Goal: Information Seeking & Learning: Find specific fact

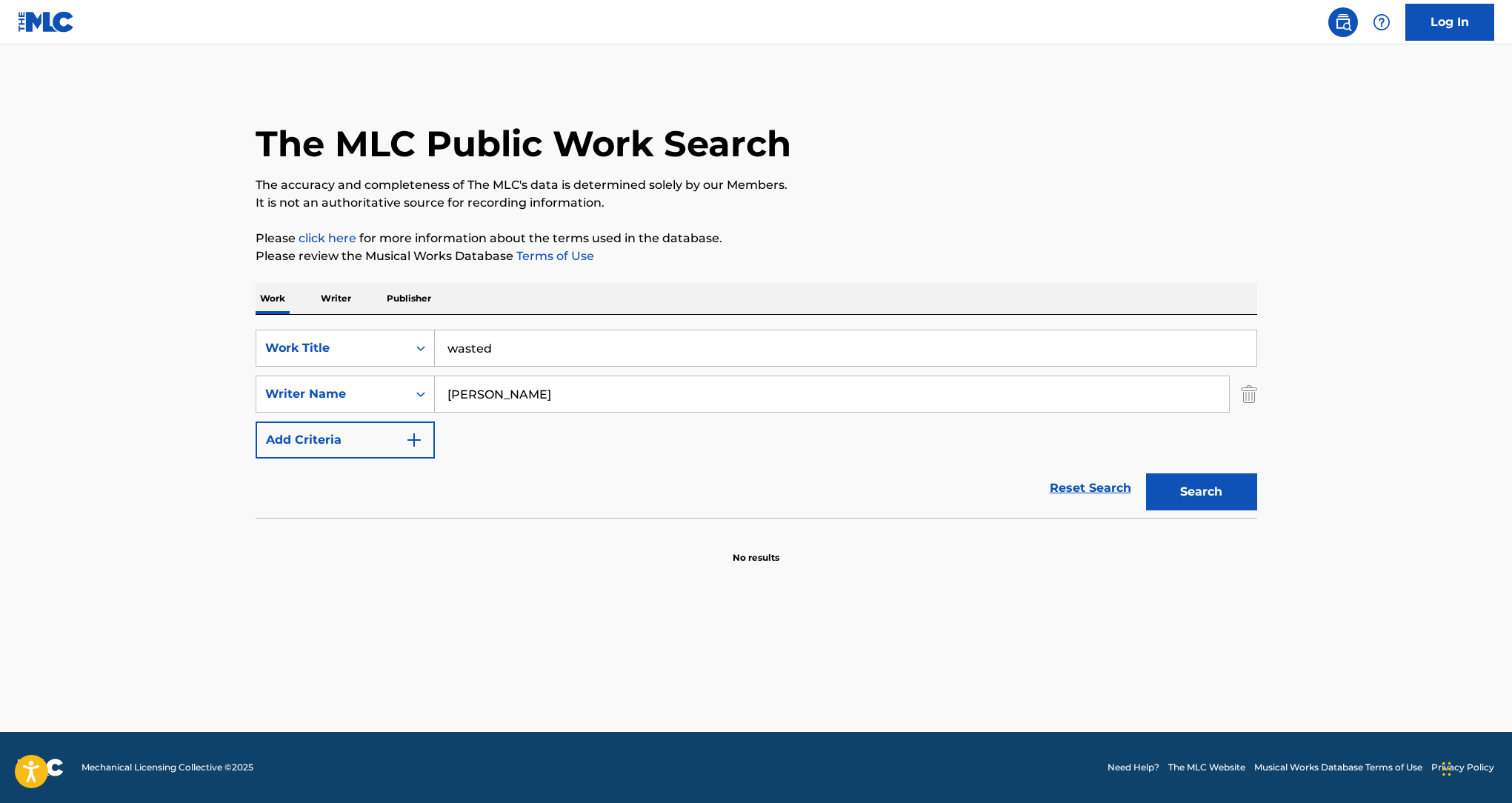
click at [631, 399] on input "[PERSON_NAME]" at bounding box center [832, 394] width 794 height 35
paste input "[PERSON_NAME]"
type input "[PERSON_NAME]"
click at [705, 344] on input "wasted" at bounding box center [845, 348] width 821 height 35
paste input "SHE MOVED THROUGH THE FAIR"
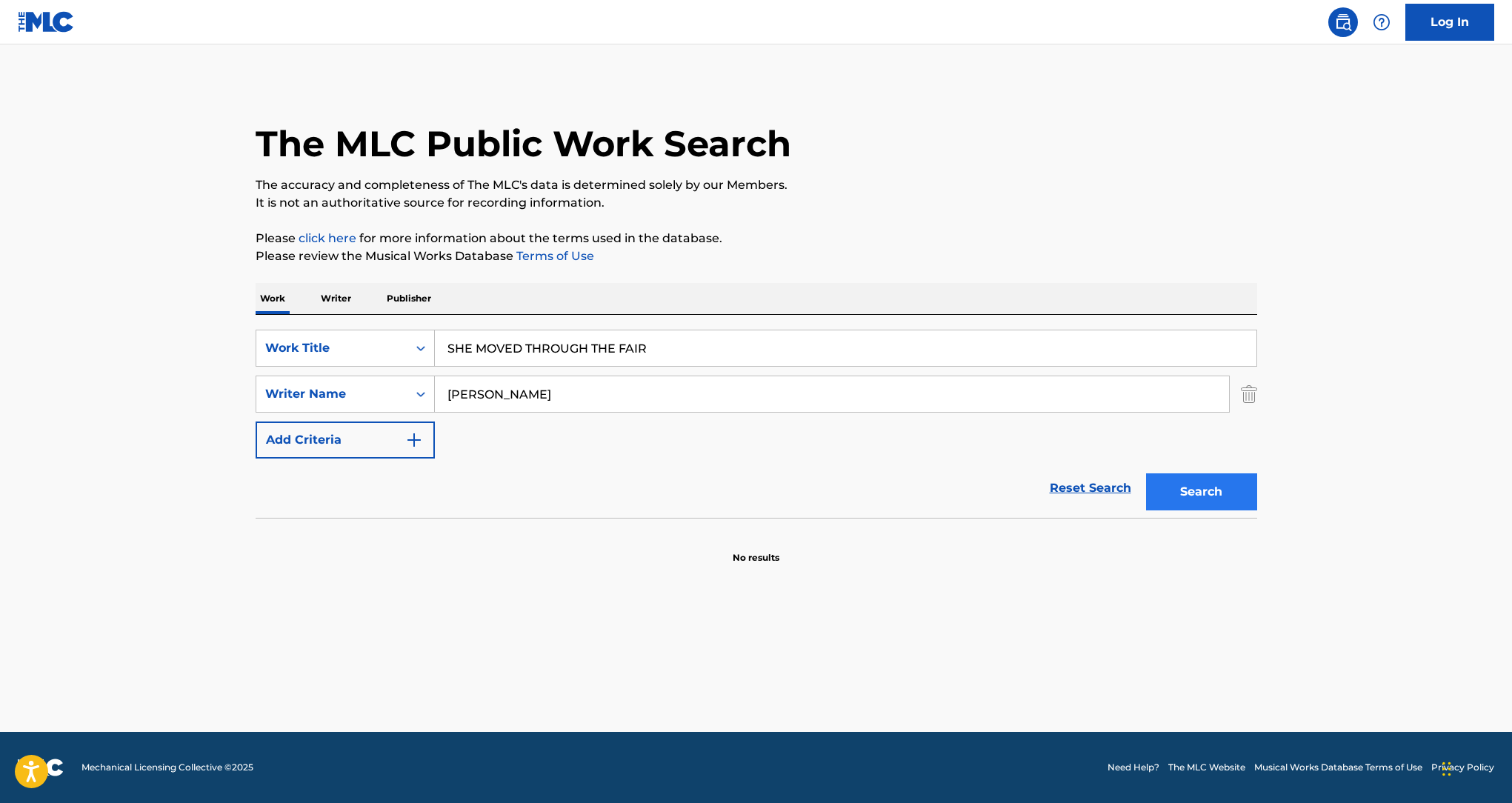
type input "SHE MOVED THROUGH THE FAIR"
click at [1257, 487] on div "The MLC Public Work Search The accuracy and completeness of The MLC's data is d…" at bounding box center [756, 323] width 1037 height 483
click at [1228, 503] on button "Search" at bounding box center [1201, 492] width 111 height 37
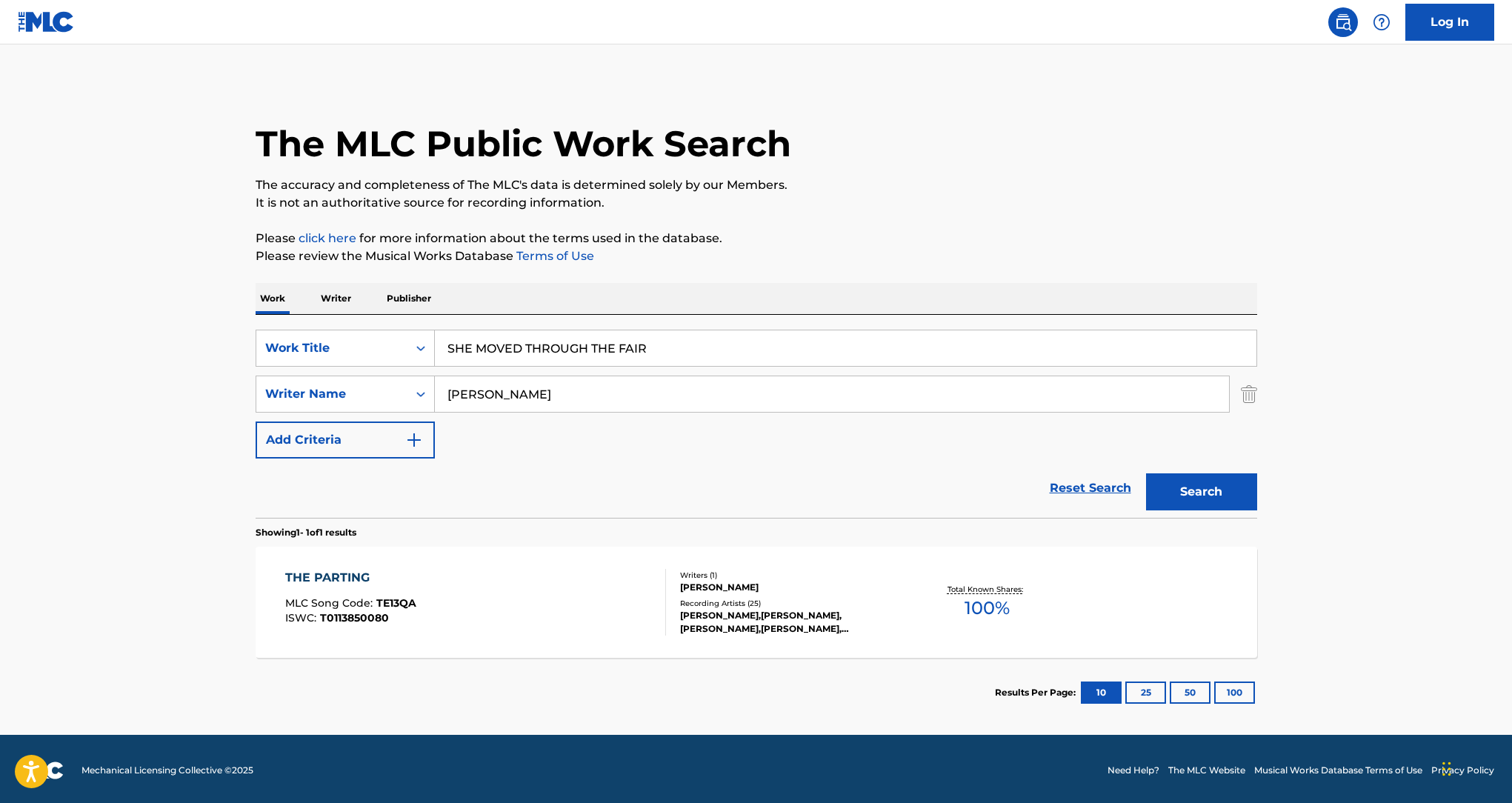
click at [580, 392] on input "[PERSON_NAME]" at bounding box center [832, 394] width 794 height 35
paste input "[PERSON_NAME]"
click at [1246, 504] on button "Search" at bounding box center [1201, 492] width 111 height 37
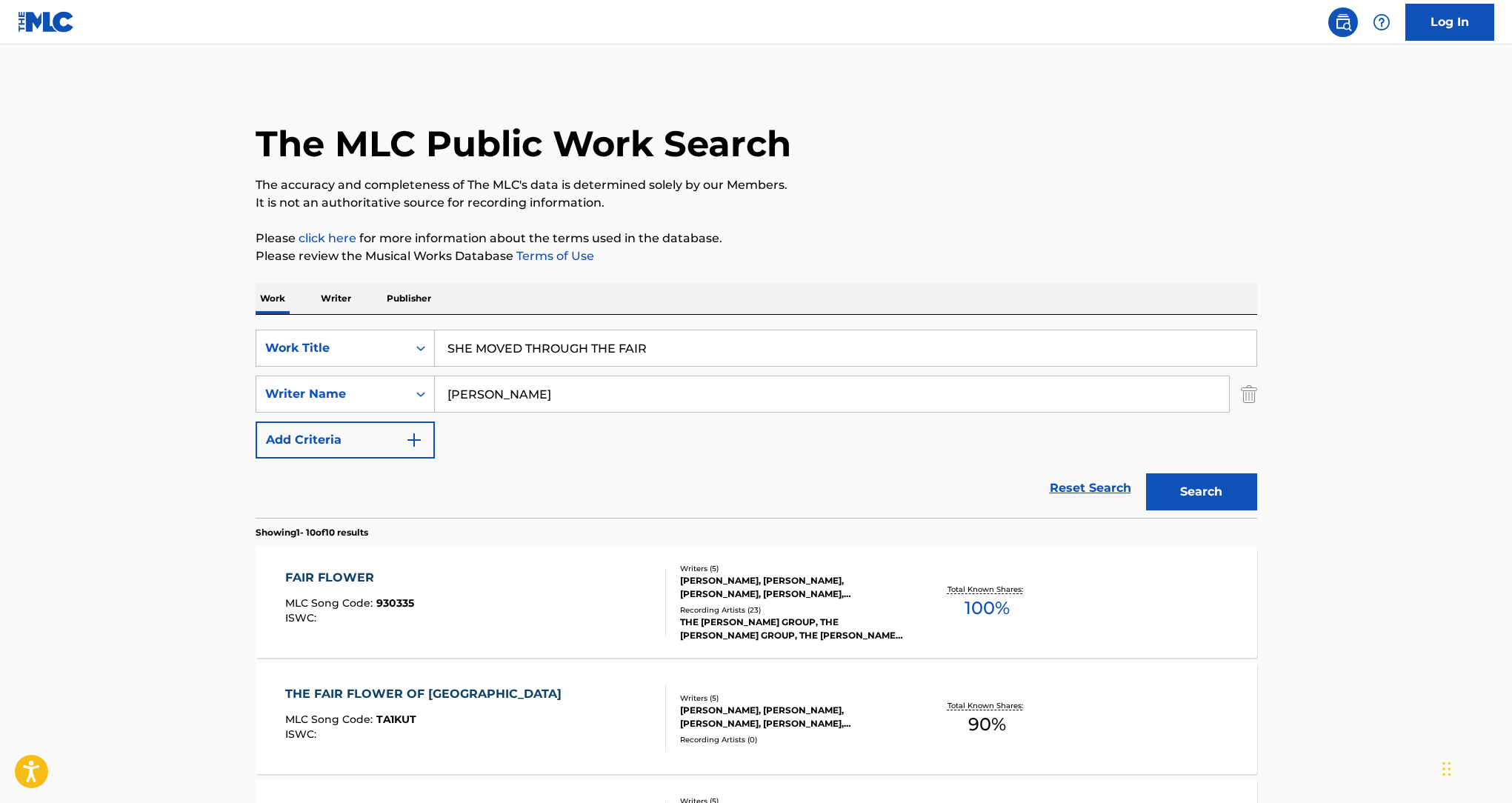
click at [696, 386] on input "[PERSON_NAME]" at bounding box center [832, 394] width 794 height 35
paste input "[PERSON_NAME]"
click at [1228, 482] on button "Search" at bounding box center [1201, 492] width 111 height 37
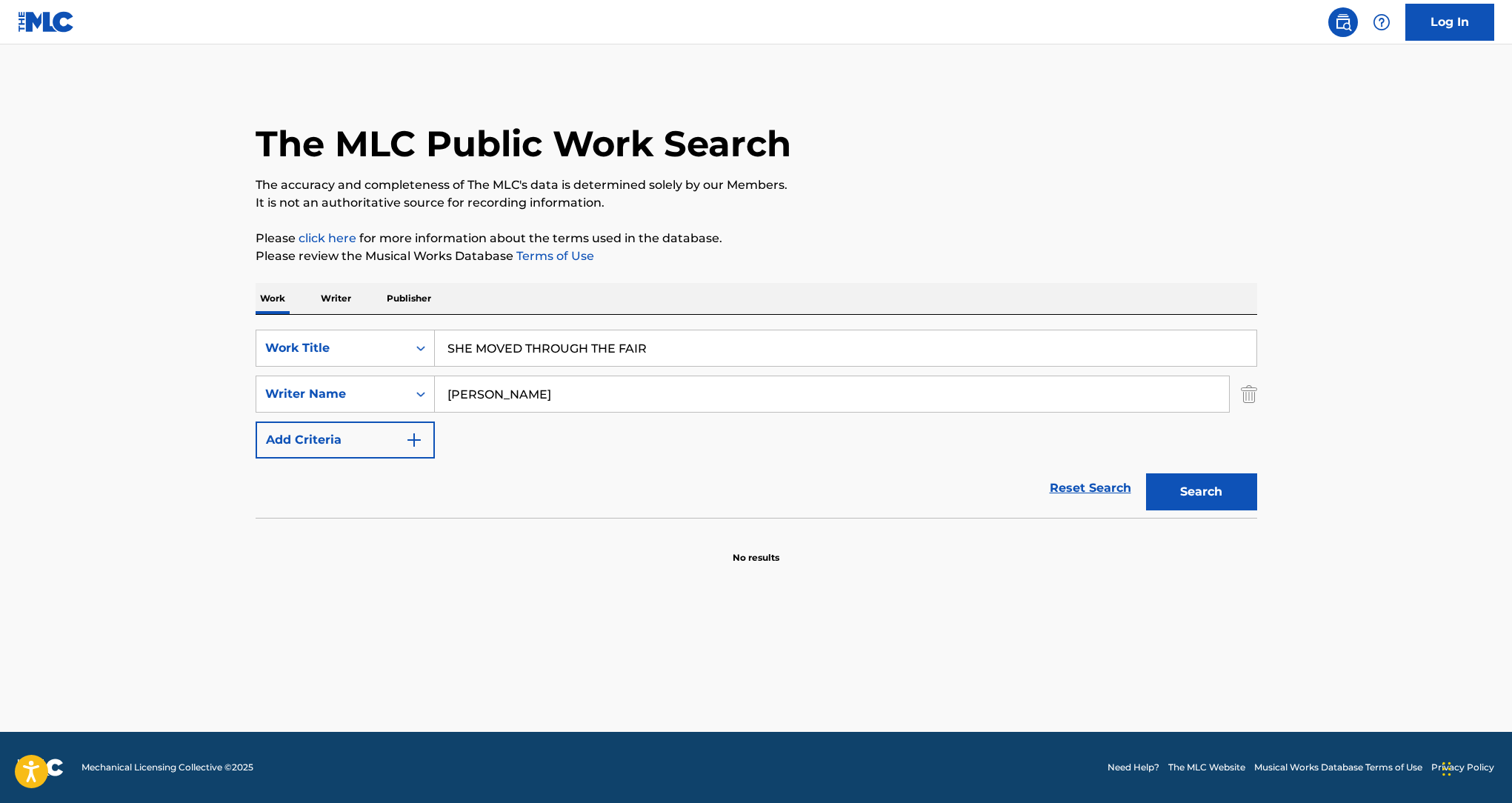
click at [649, 410] on input "[PERSON_NAME]" at bounding box center [832, 394] width 794 height 35
paste input "[PERSON_NAME]"
click at [1189, 495] on button "Search" at bounding box center [1201, 492] width 111 height 37
drag, startPoint x: 537, startPoint y: 389, endPoint x: 556, endPoint y: 391, distance: 19.1
click at [539, 389] on input "[PERSON_NAME]" at bounding box center [832, 394] width 794 height 35
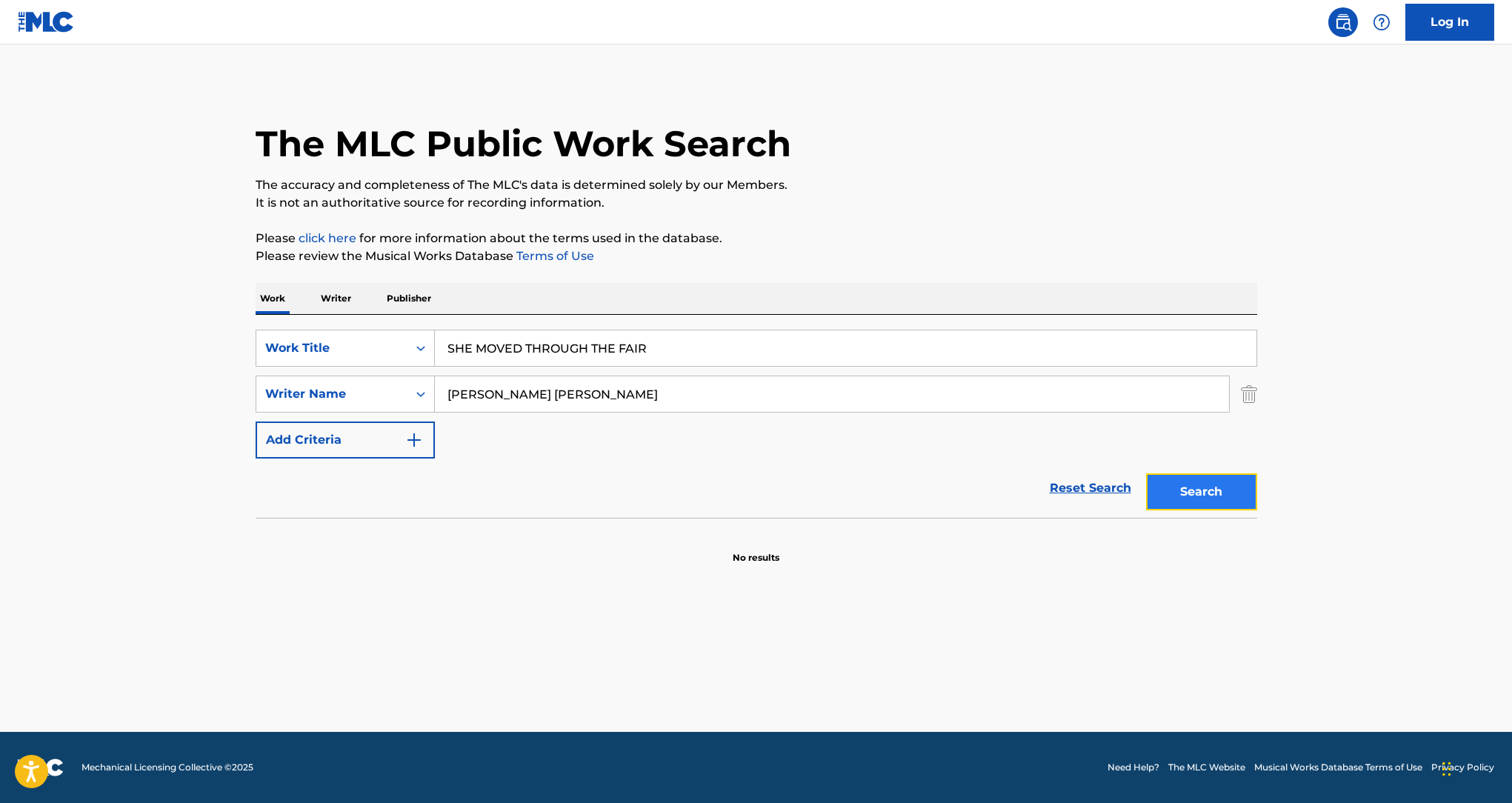
click at [1254, 497] on button "Search" at bounding box center [1201, 492] width 111 height 37
click at [615, 399] on input "[PERSON_NAME] [PERSON_NAME]" at bounding box center [832, 394] width 794 height 35
paste input "[PERSON_NAME]"
type input "[PERSON_NAME]"
click at [1214, 489] on button "Search" at bounding box center [1201, 492] width 111 height 37
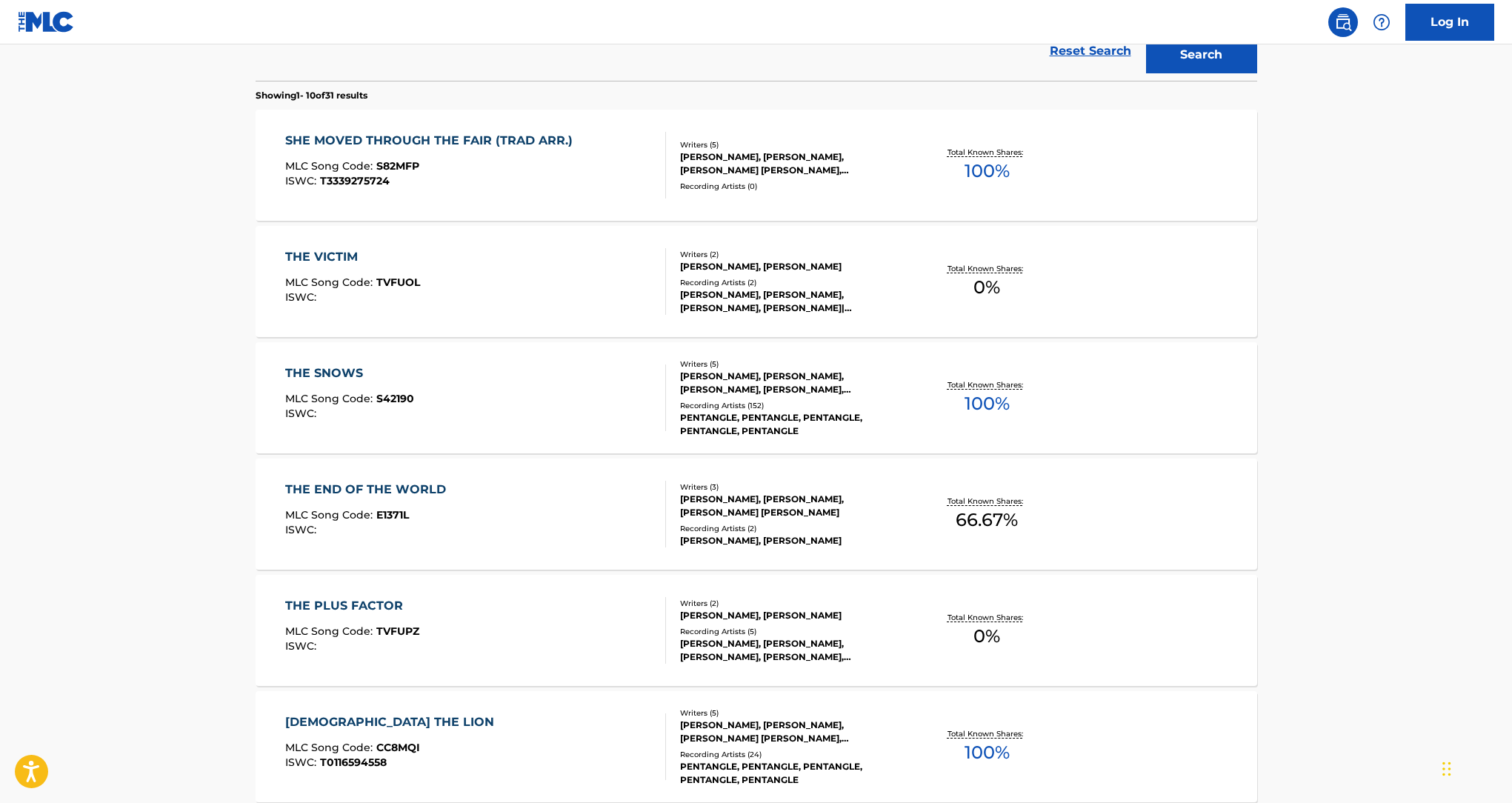
scroll to position [31, 0]
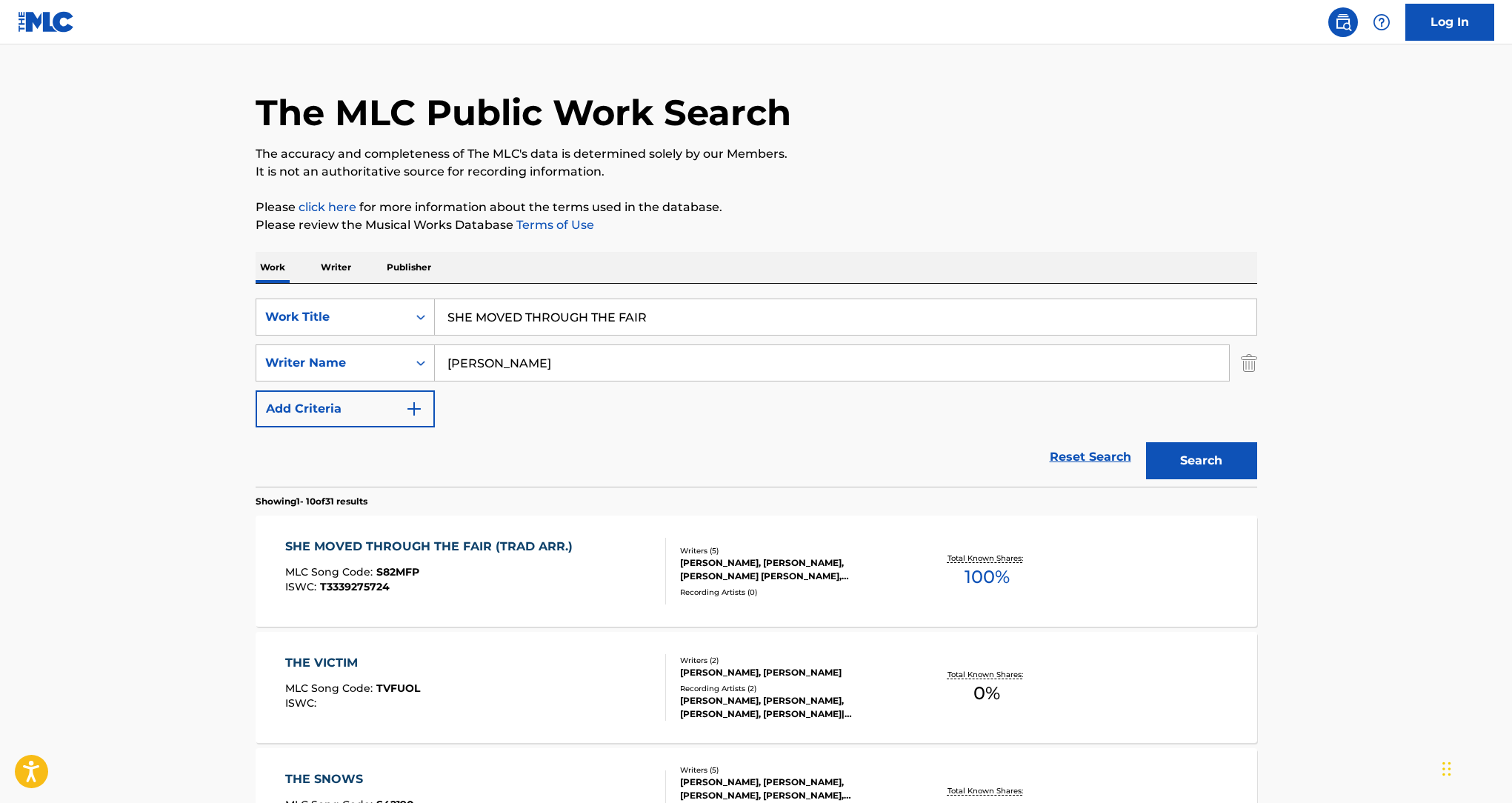
click at [608, 572] on div "SHE MOVED THROUGH THE FAIR (TRAD ARR.) MLC Song Code : S82MFP ISWC : T3339275724" at bounding box center [475, 571] width 381 height 66
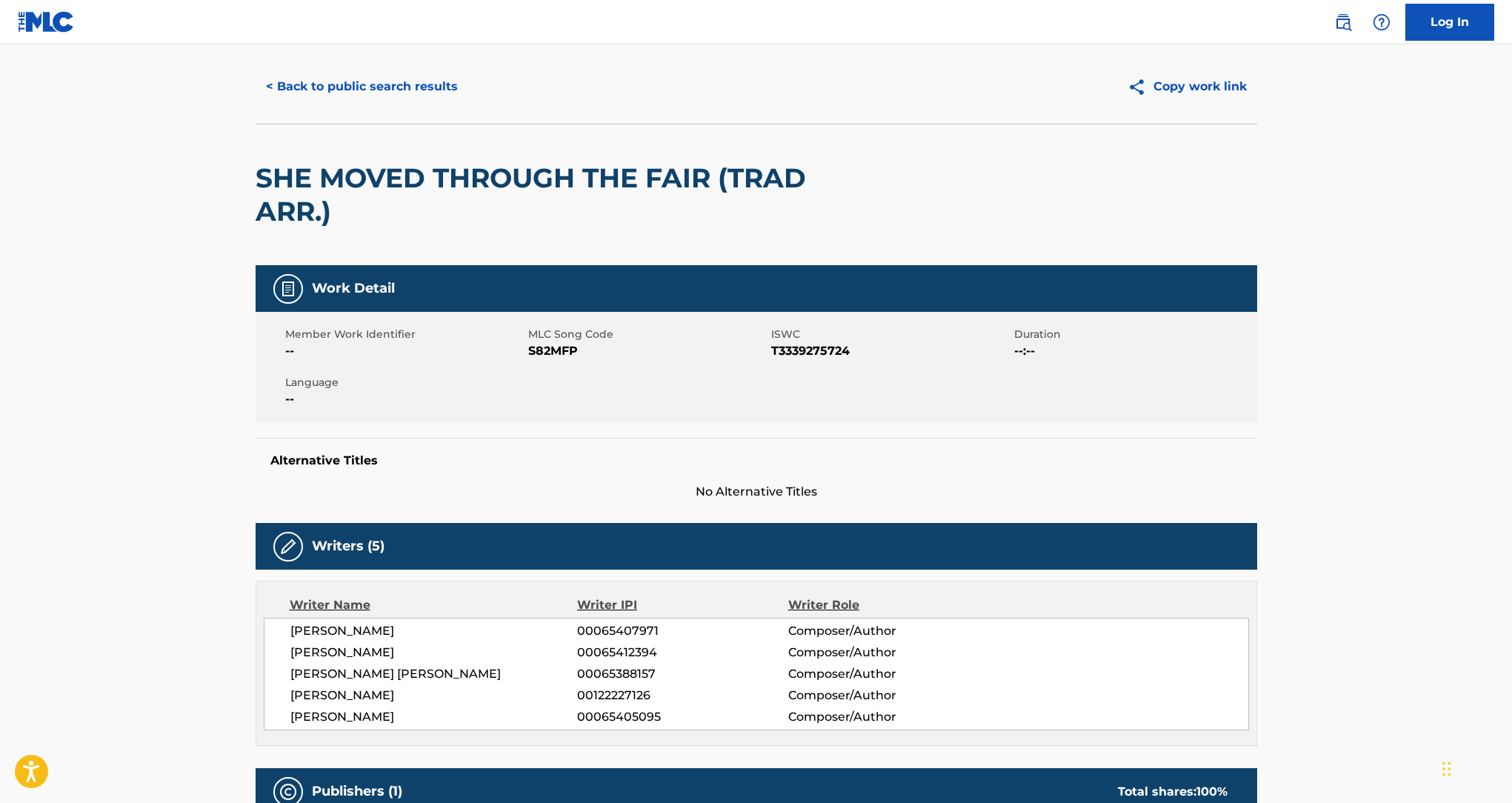
scroll to position [50, 0]
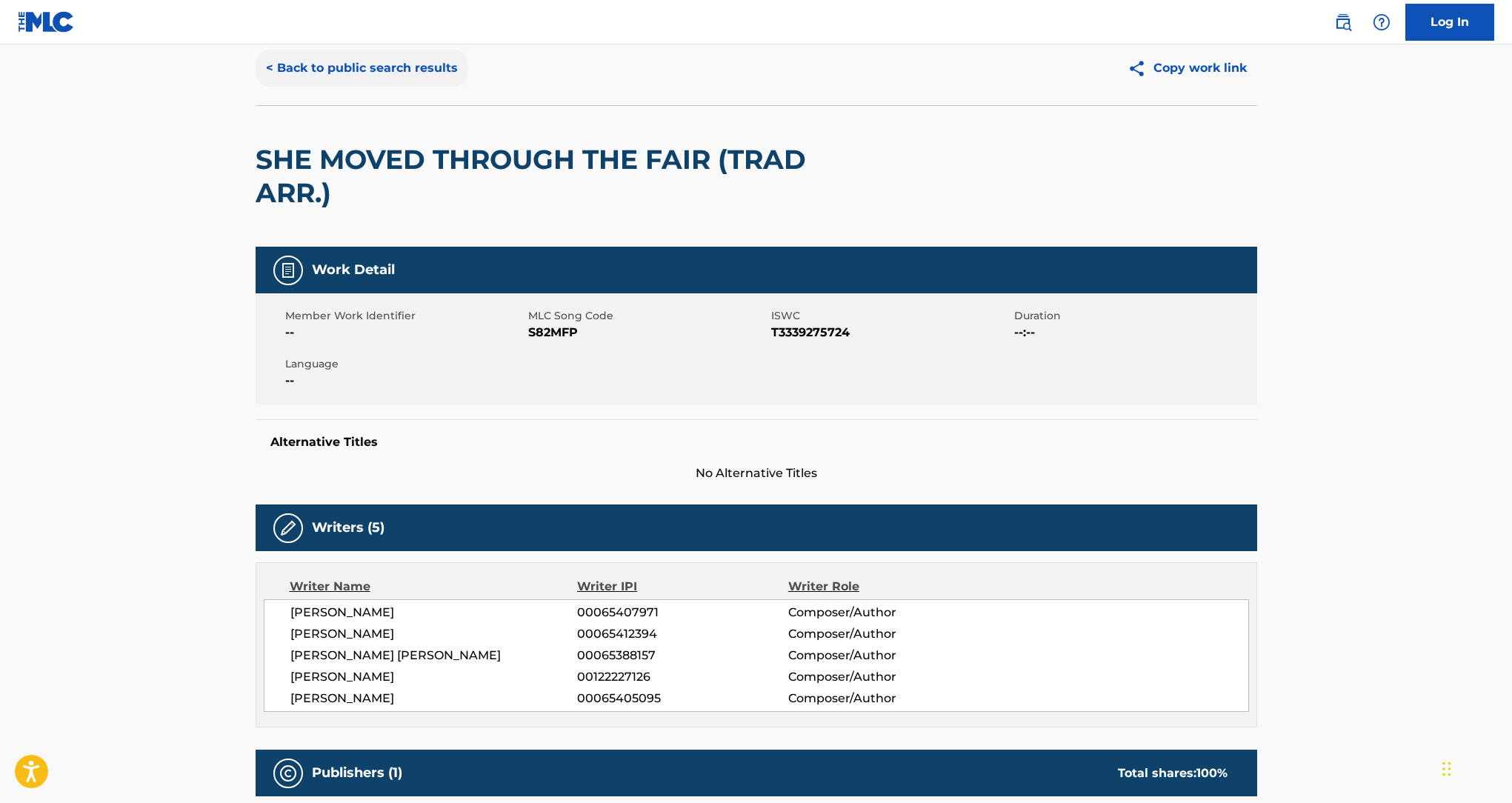
click at [337, 61] on button "< Back to public search results" at bounding box center [362, 68] width 213 height 37
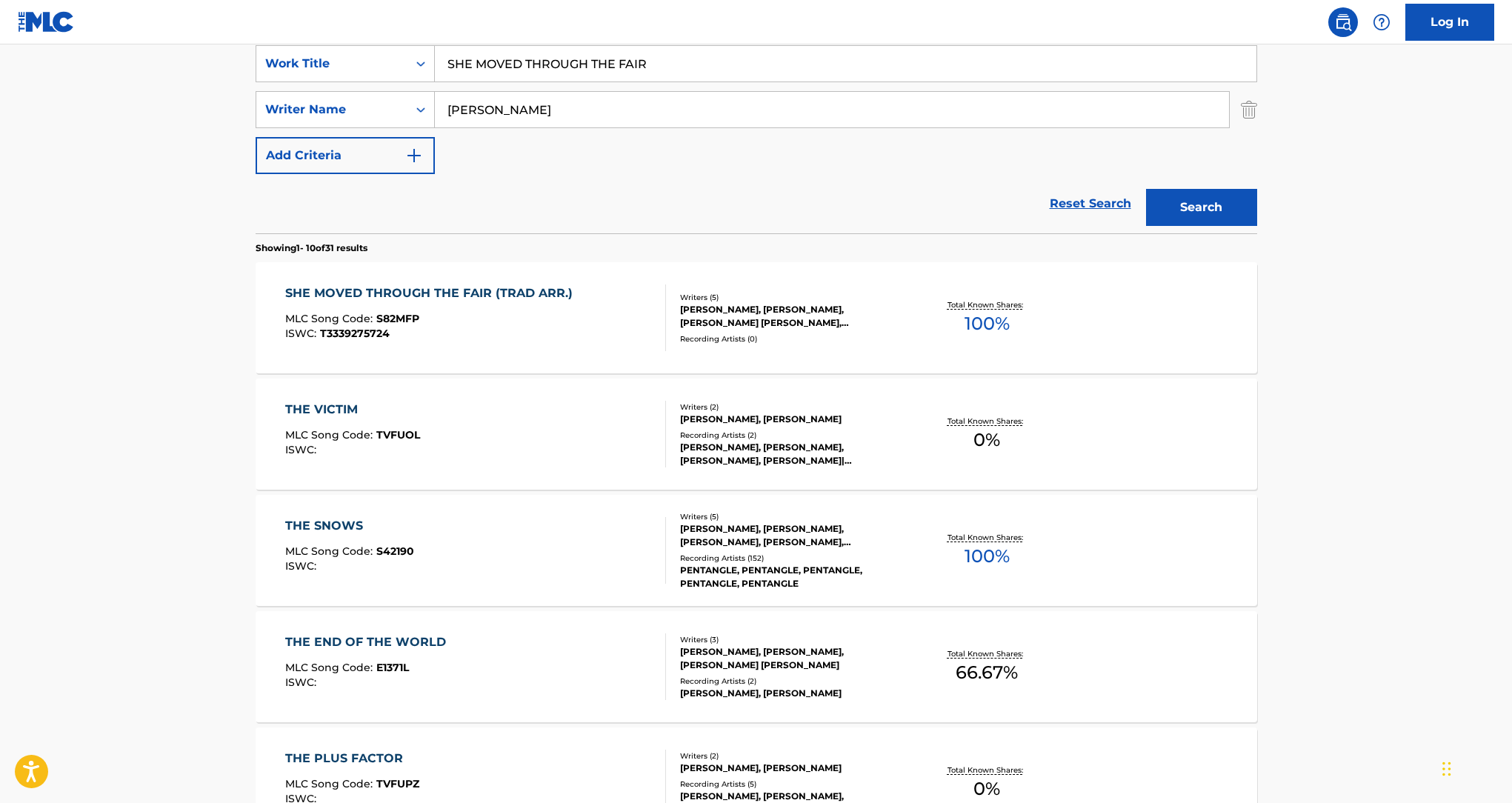
scroll to position [398, 0]
